Goal: Task Accomplishment & Management: Use online tool/utility

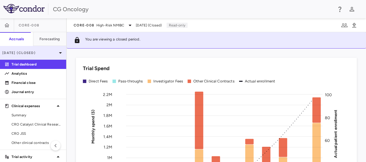
click at [57, 52] on icon at bounding box center [60, 53] width 7 height 7
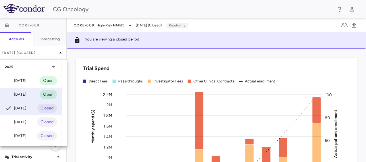
click at [26, 94] on div "Aug 2025" at bounding box center [15, 94] width 21 height 7
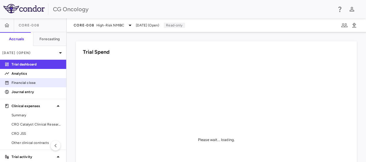
click at [37, 84] on p "Financial close" at bounding box center [37, 82] width 50 height 5
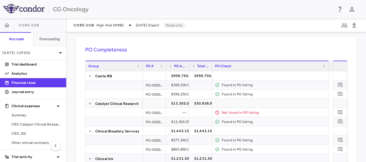
scroll to position [20, 0]
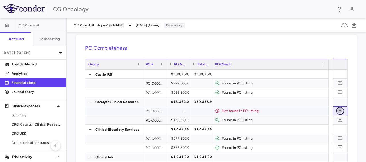
click at [338, 109] on icon "Add comment" at bounding box center [340, 111] width 5 height 5
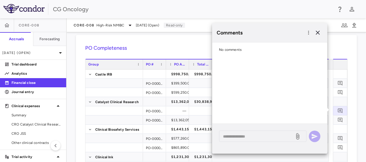
click at [255, 47] on div "No comments" at bounding box center [269, 50] width 115 height 14
click at [253, 51] on div "No comments" at bounding box center [269, 50] width 115 height 14
click at [239, 136] on textarea at bounding box center [256, 136] width 67 height 6
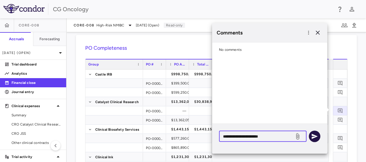
type textarea "**********"
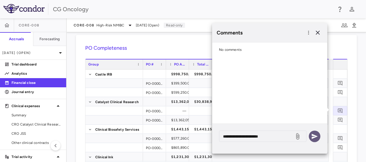
click at [316, 137] on icon "button" at bounding box center [315, 136] width 6 height 5
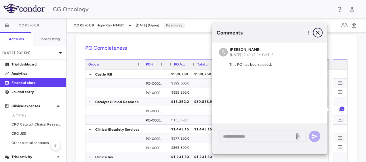
click at [318, 32] on icon "button" at bounding box center [318, 33] width 4 height 4
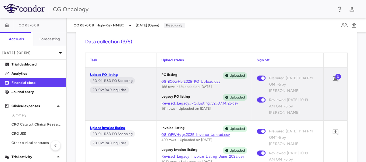
scroll to position [340, 0]
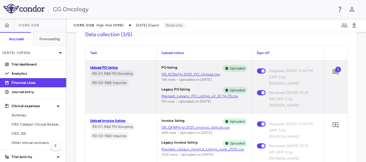
click at [335, 70] on span "3" at bounding box center [338, 70] width 6 height 6
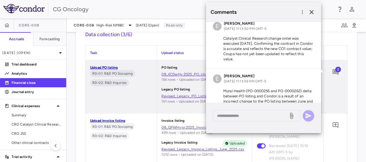
scroll to position [81, 0]
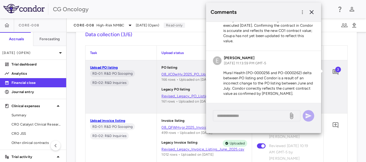
click at [312, 13] on icon "button" at bounding box center [311, 12] width 7 height 7
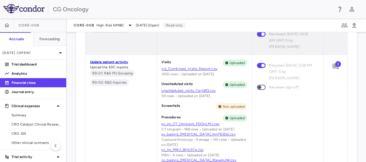
scroll to position [494, 0]
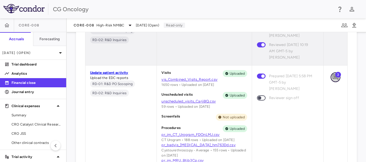
click at [333, 76] on icon "Add comment" at bounding box center [336, 78] width 6 height 6
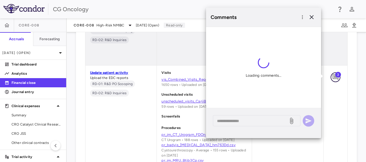
scroll to position [53, 0]
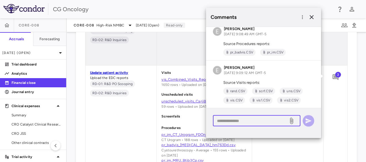
click at [257, 120] on textarea at bounding box center [250, 121] width 67 height 6
type textarea "*"
type textarea "**********"
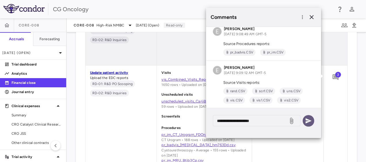
click at [310, 122] on icon "button" at bounding box center [308, 121] width 7 height 7
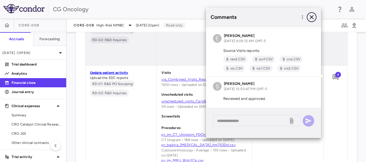
click at [313, 18] on icon "button" at bounding box center [312, 17] width 4 height 4
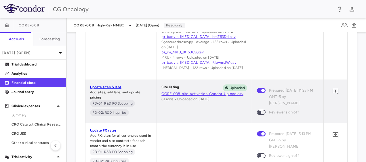
scroll to position [610, 0]
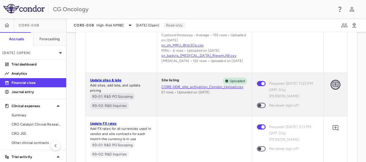
click at [333, 84] on icon "Add comment" at bounding box center [336, 85] width 6 height 6
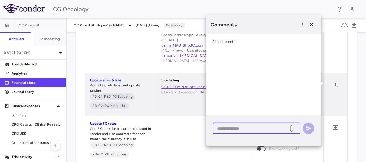
click at [267, 125] on textarea at bounding box center [250, 128] width 67 height 6
type textarea "**********"
click at [310, 128] on icon "button" at bounding box center [309, 128] width 6 height 5
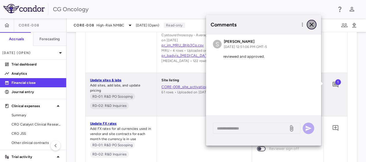
click at [314, 27] on icon "button" at bounding box center [311, 24] width 7 height 7
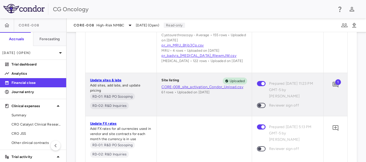
scroll to position [564, 0]
